Goal: Information Seeking & Learning: Learn about a topic

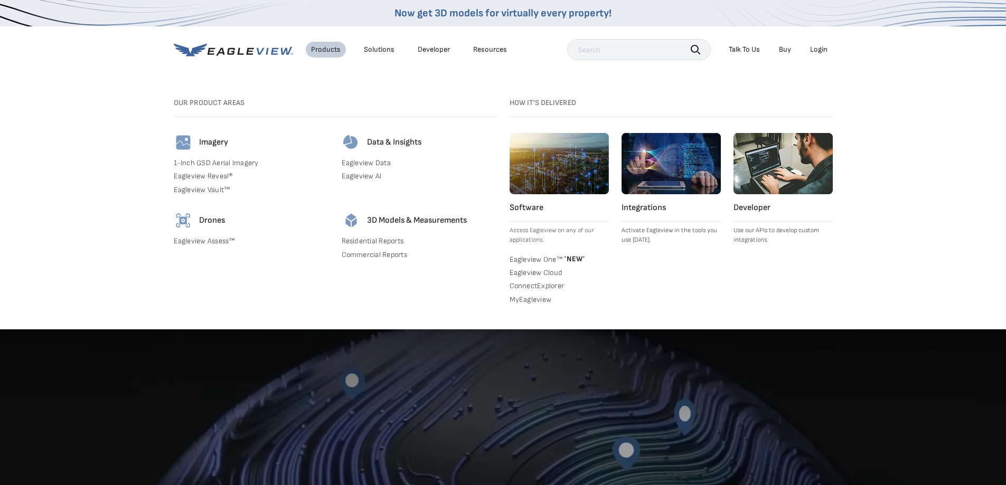
click at [191, 241] on link "Eagleview Assess™" at bounding box center [251, 242] width 155 height 10
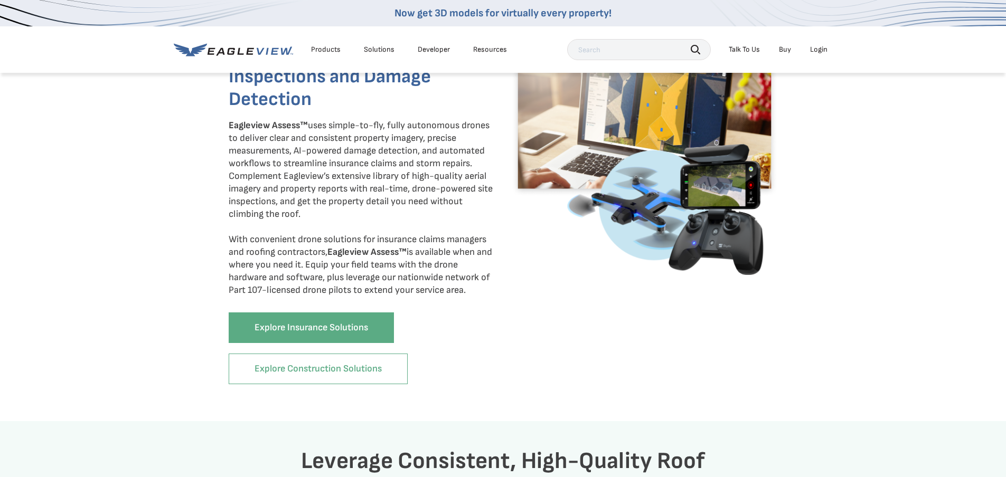
scroll to position [581, 0]
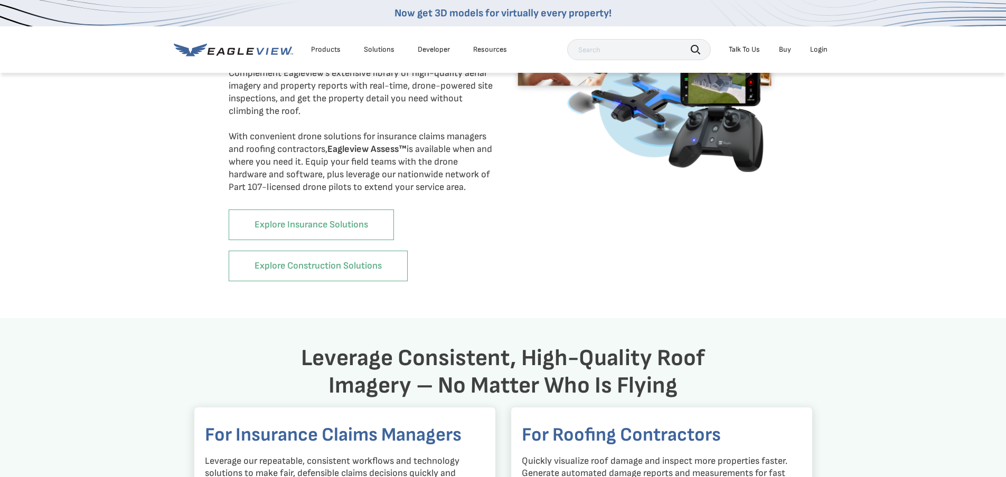
click at [299, 219] on link "Explore Insurance Solutions" at bounding box center [311, 225] width 165 height 31
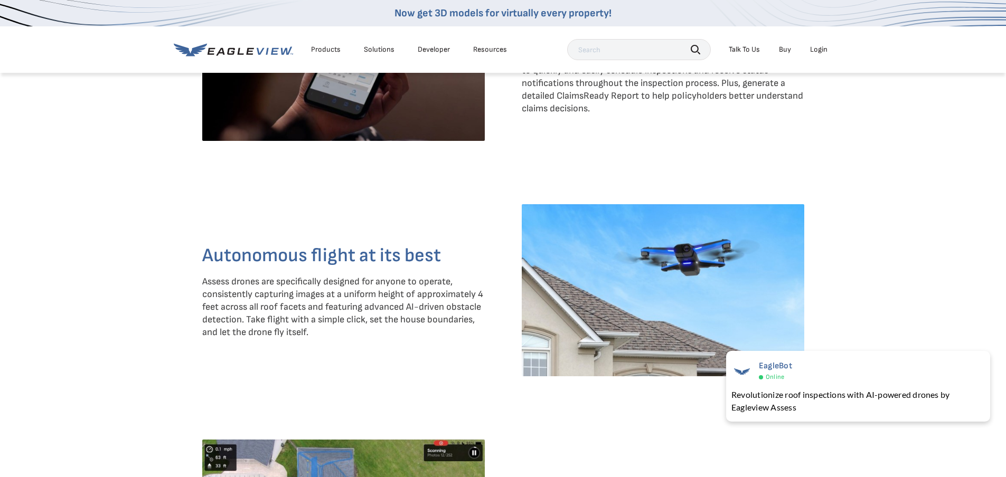
scroll to position [1584, 0]
